Goal: Navigation & Orientation: Find specific page/section

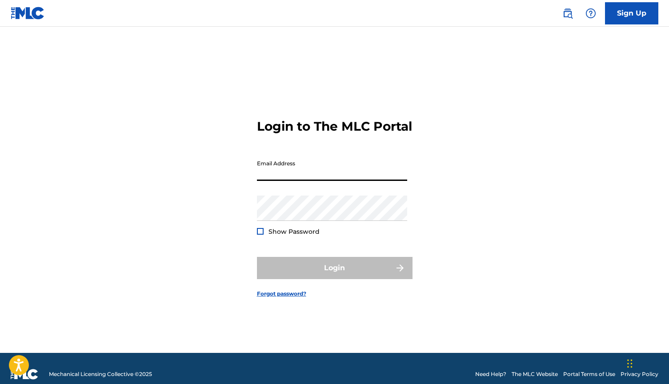
type input "[EMAIL_ADDRESS][DOMAIN_NAME]"
click at [334, 276] on button "Login" at bounding box center [335, 268] width 156 height 22
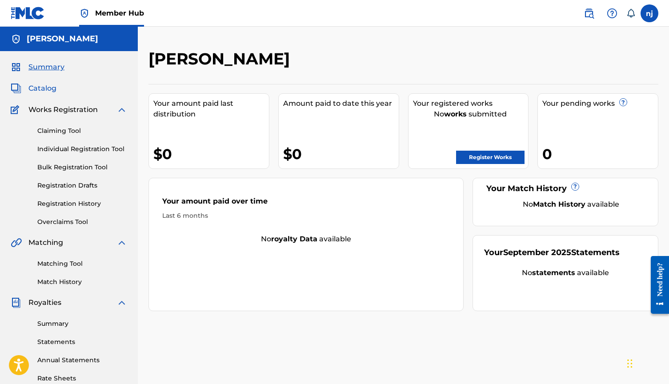
click at [44, 88] on span "Catalog" at bounding box center [42, 88] width 28 height 11
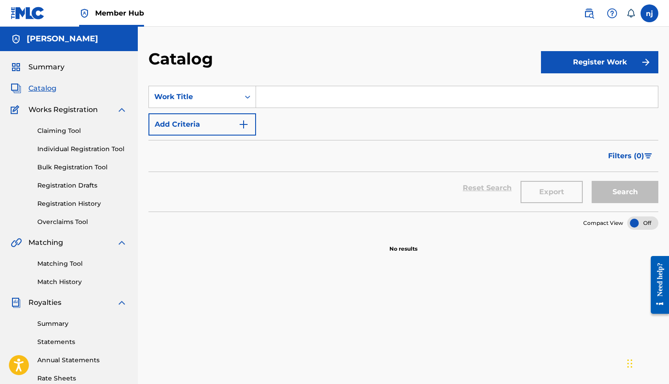
click at [44, 88] on span "Catalog" at bounding box center [42, 88] width 28 height 11
click at [66, 220] on link "Overclaims Tool" at bounding box center [82, 221] width 90 height 9
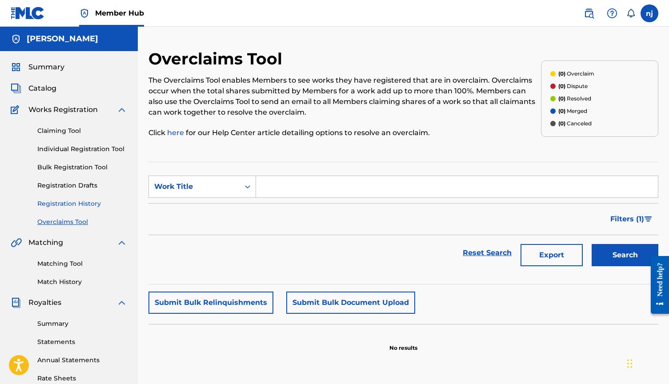
click at [69, 203] on link "Registration History" at bounding box center [82, 203] width 90 height 9
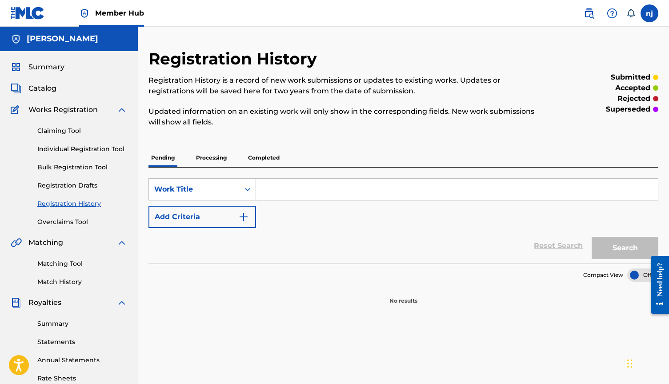
click at [69, 107] on span "Works Registration" at bounding box center [62, 109] width 69 height 11
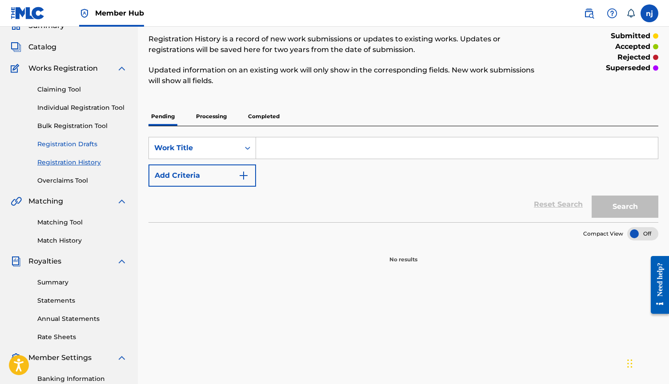
scroll to position [56, 0]
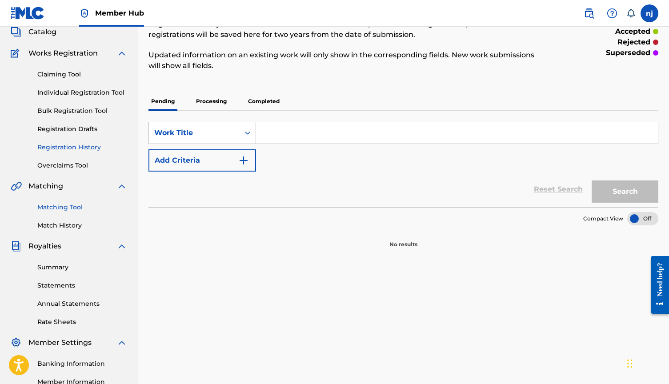
click at [57, 206] on link "Matching Tool" at bounding box center [82, 207] width 90 height 9
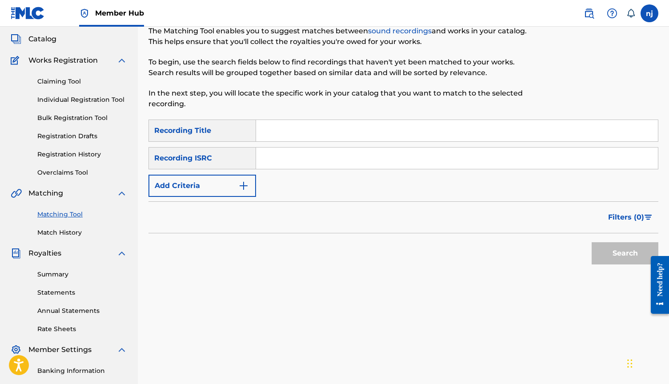
scroll to position [59, 0]
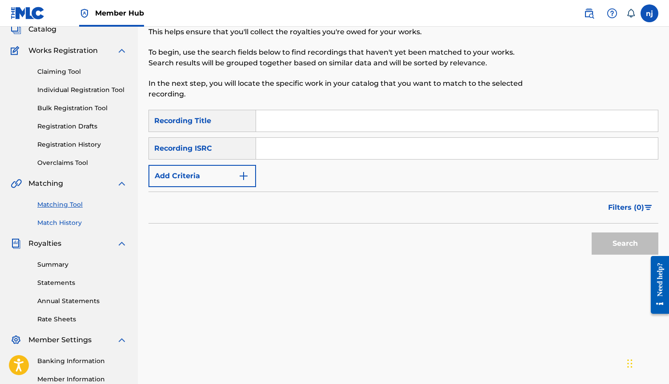
click at [57, 224] on link "Match History" at bounding box center [82, 222] width 90 height 9
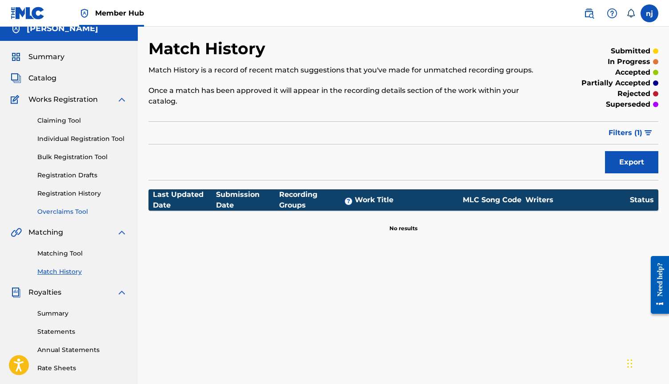
scroll to position [14, 0]
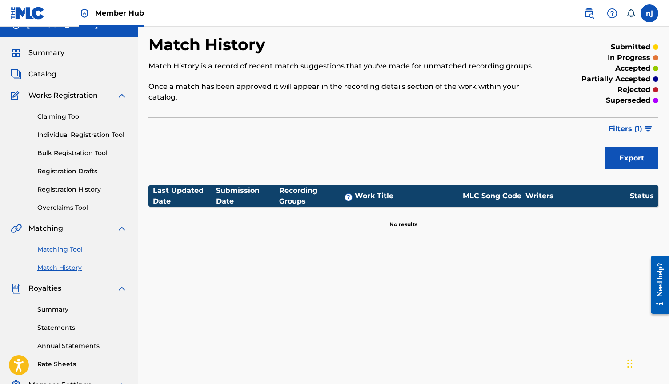
click at [52, 251] on link "Matching Tool" at bounding box center [82, 249] width 90 height 9
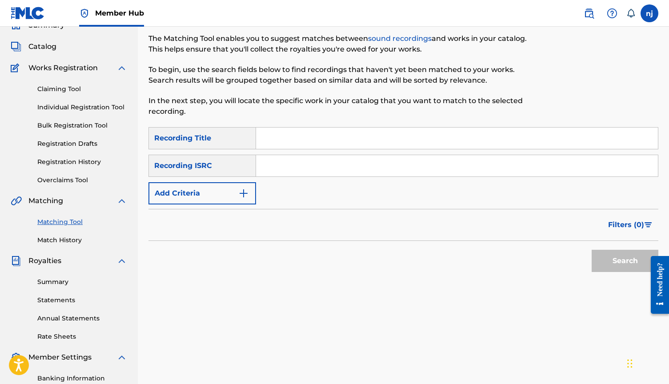
scroll to position [66, 0]
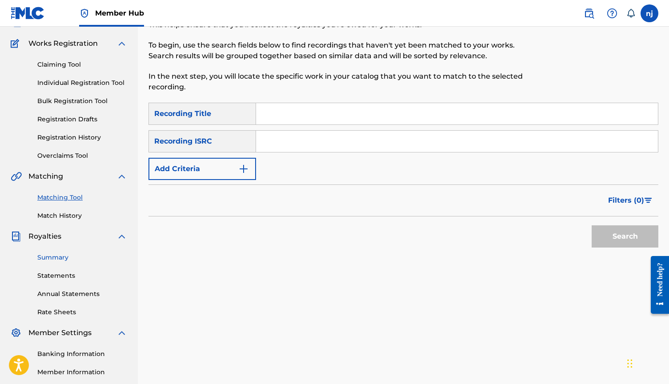
click at [53, 258] on link "Summary" at bounding box center [82, 257] width 90 height 9
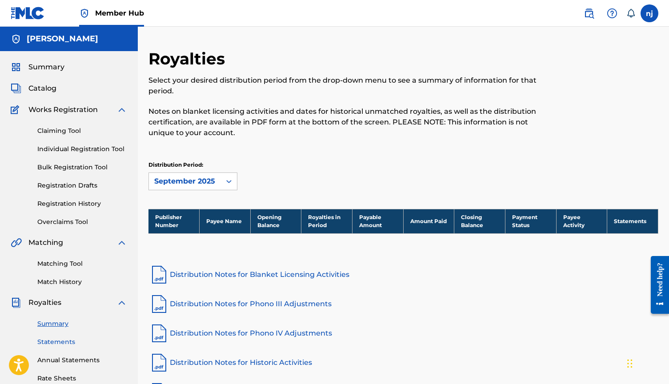
click at [56, 341] on link "Statements" at bounding box center [82, 341] width 90 height 9
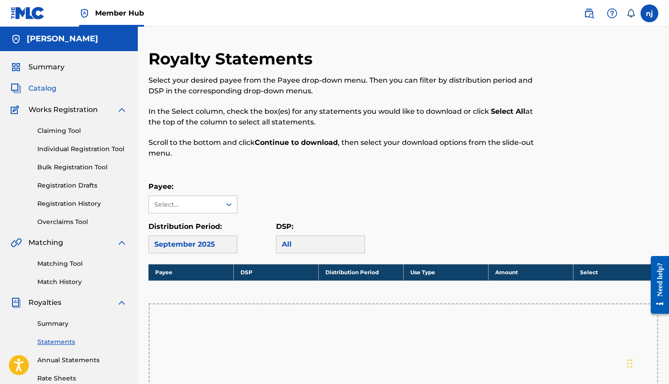
click at [47, 88] on span "Catalog" at bounding box center [42, 88] width 28 height 11
